Goal: Check status

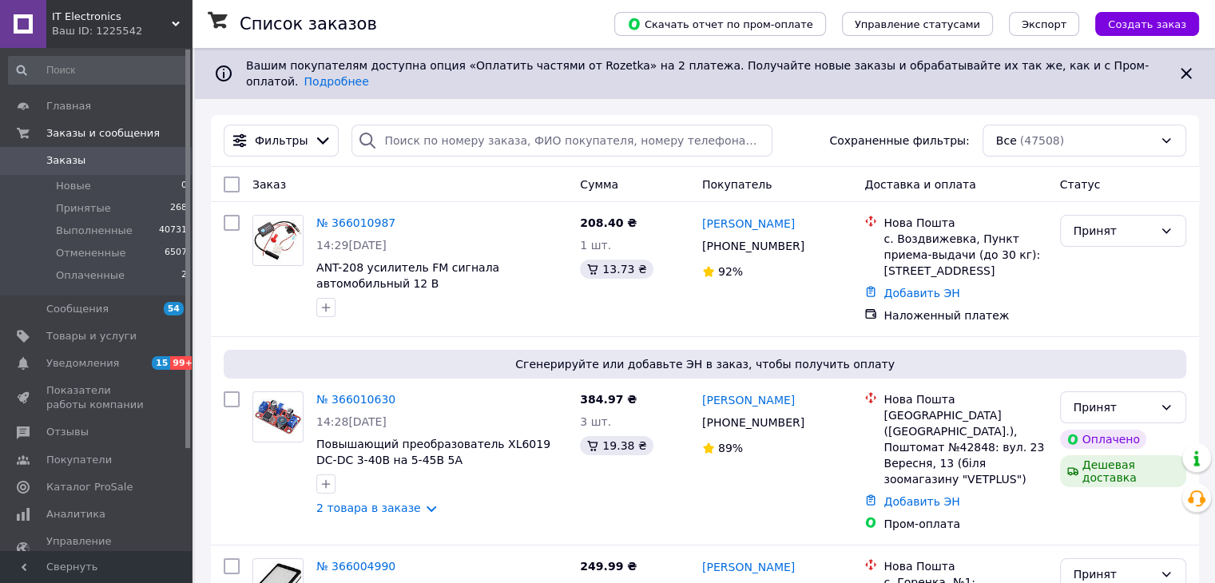
click at [1013, 131] on div "Все (47508)" at bounding box center [1084, 141] width 204 height 32
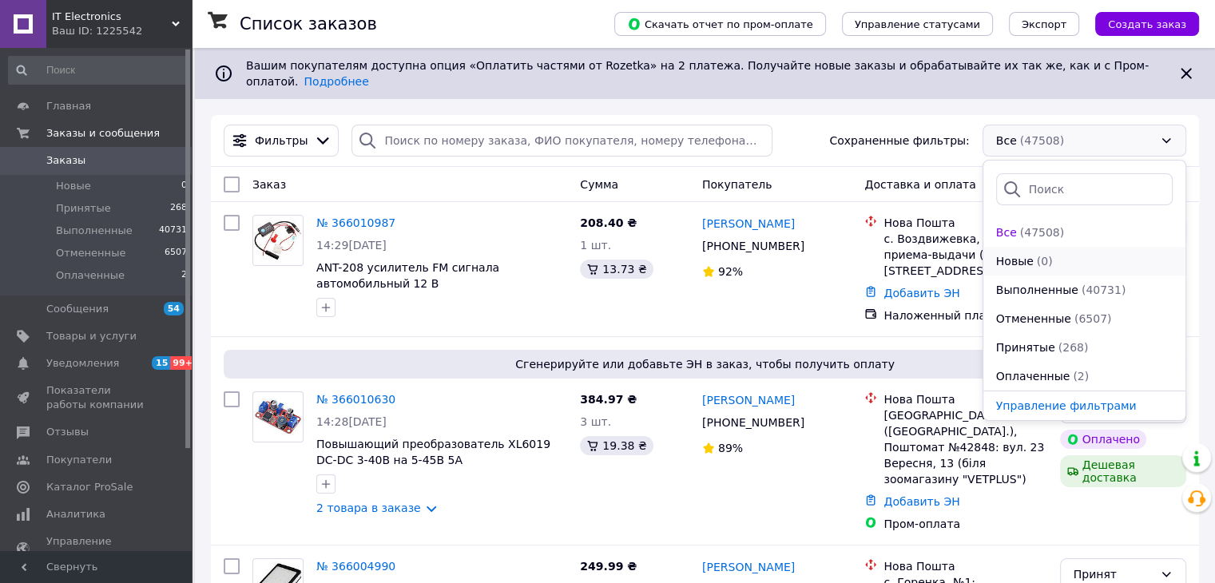
click at [1003, 253] on span "Новые" at bounding box center [1015, 261] width 38 height 16
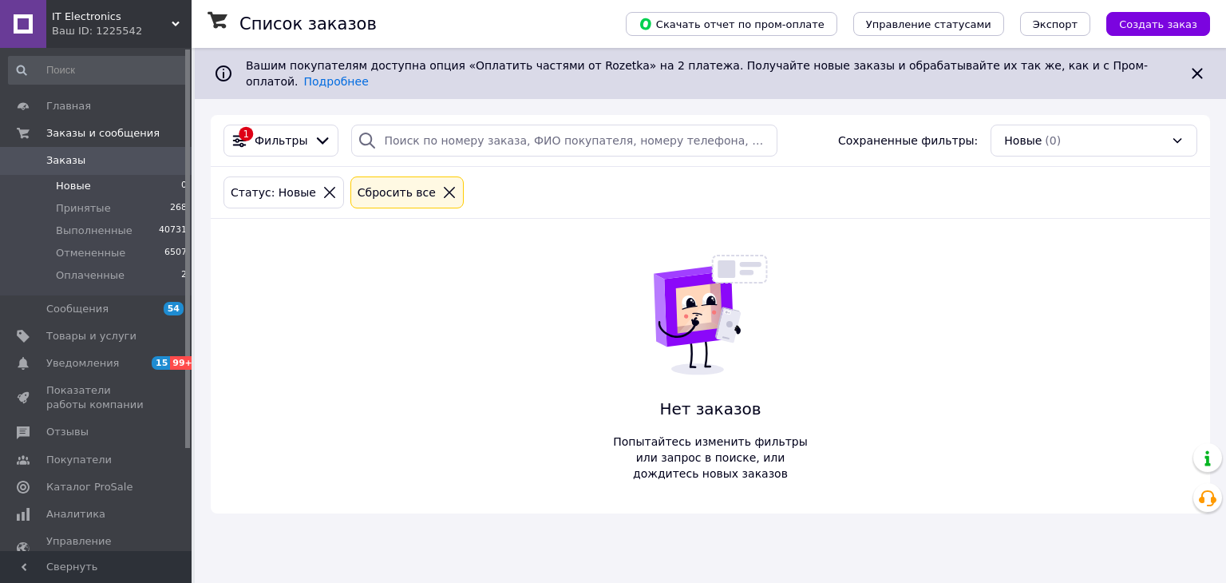
click at [442, 185] on icon at bounding box center [449, 192] width 14 height 14
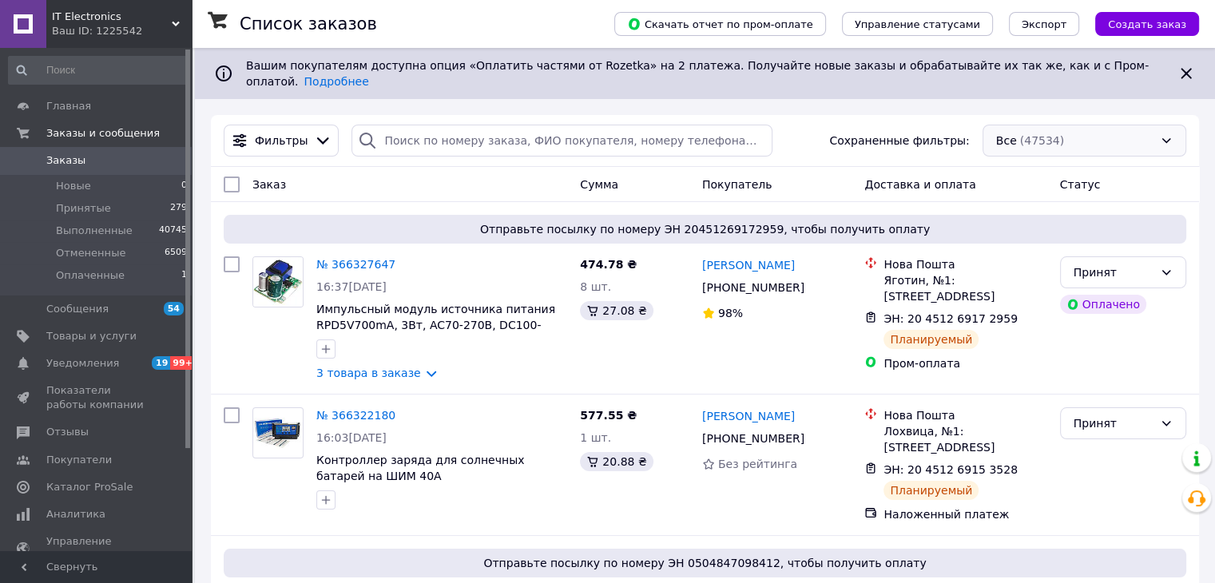
click at [1001, 138] on div "Все (47534)" at bounding box center [1084, 141] width 204 height 32
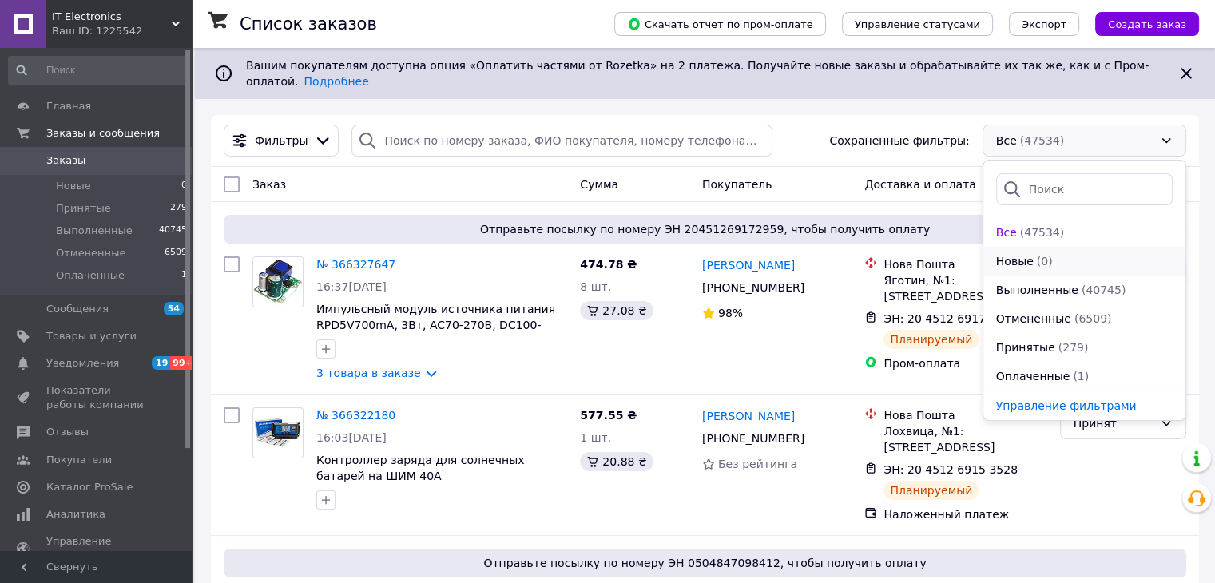
click at [1000, 253] on span "Новые" at bounding box center [1015, 261] width 38 height 16
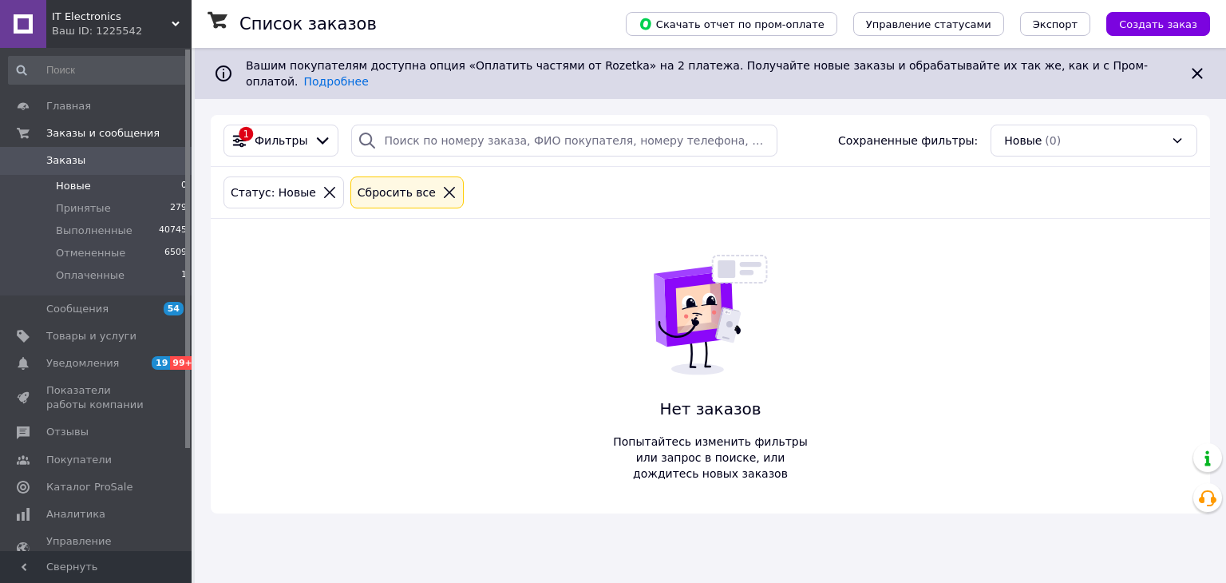
click at [442, 185] on icon at bounding box center [449, 192] width 14 height 14
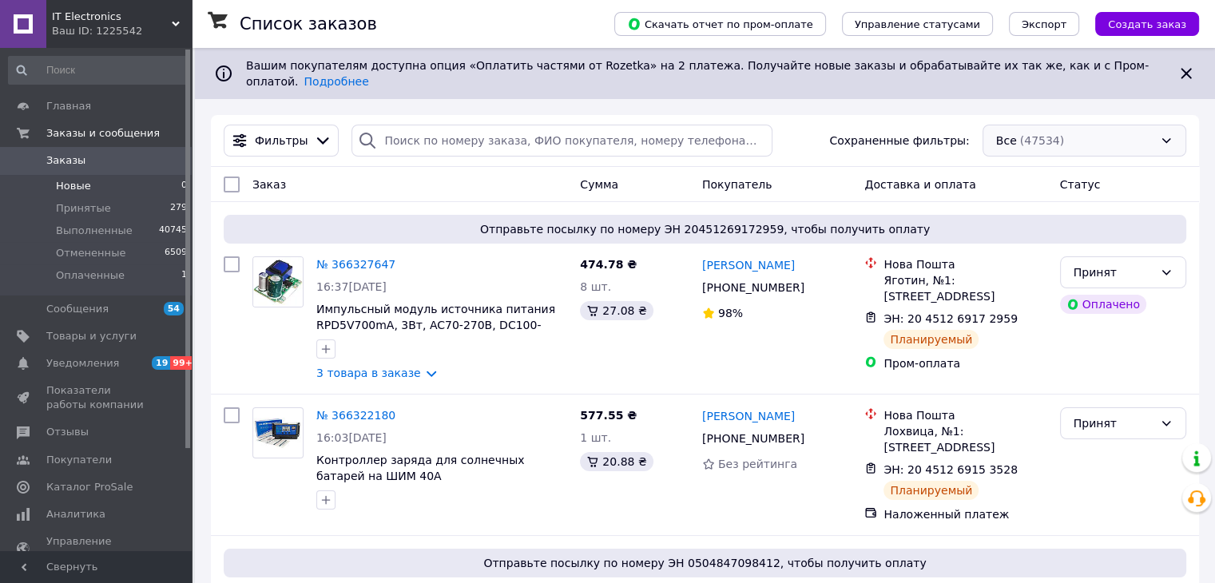
click at [1003, 133] on div "Все (47534)" at bounding box center [1084, 141] width 204 height 32
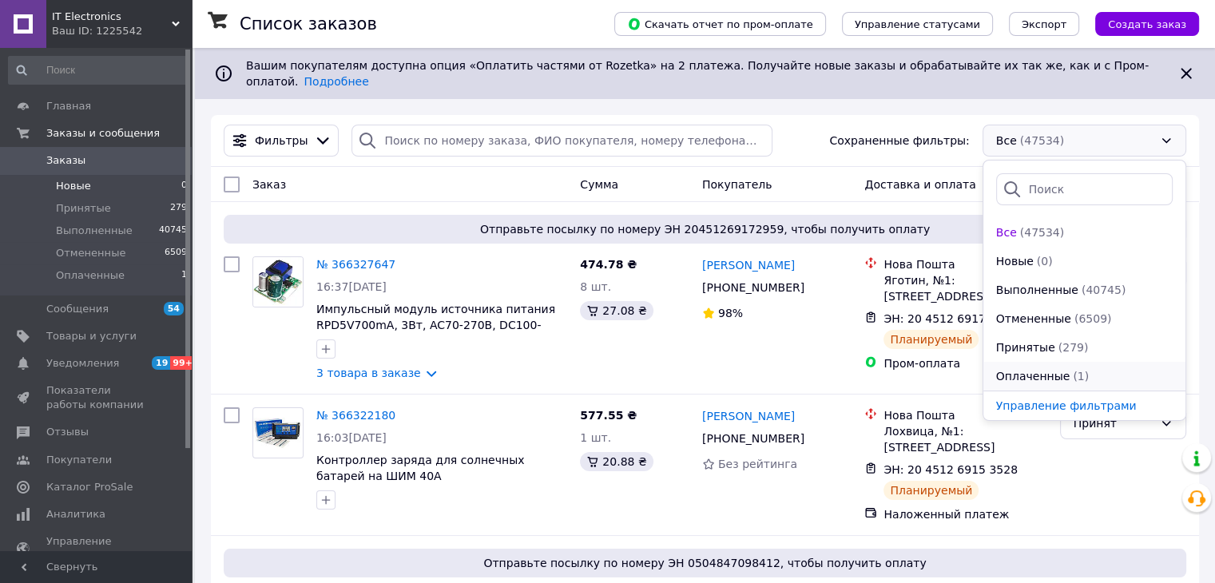
click at [1022, 368] on span "Оплаченные" at bounding box center [1033, 376] width 74 height 16
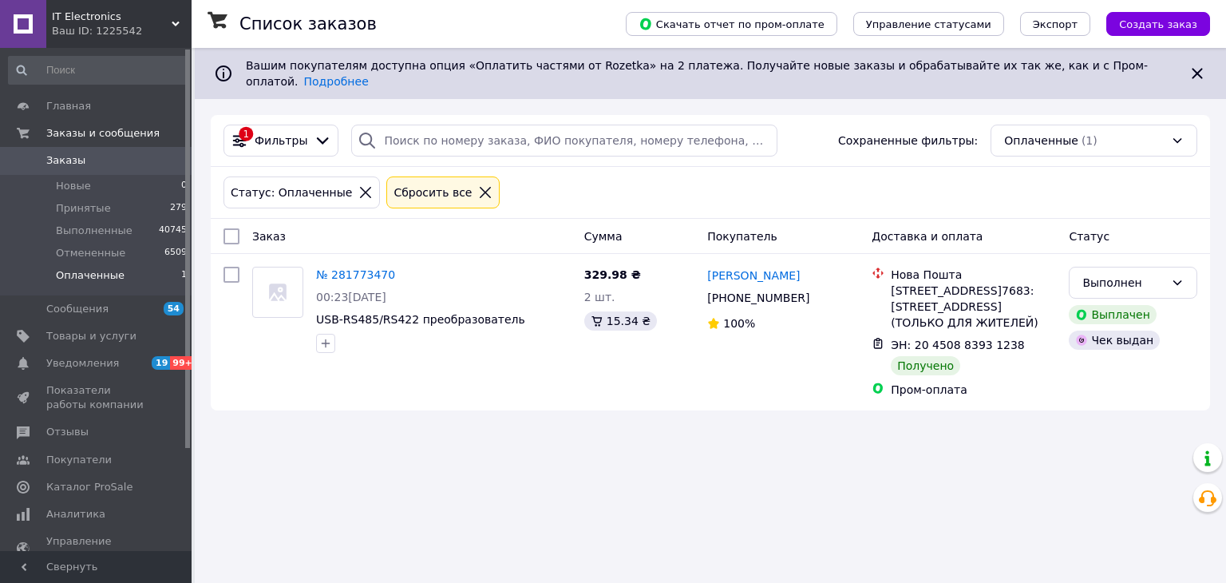
click at [478, 185] on icon at bounding box center [485, 192] width 14 height 14
